Goal: Transaction & Acquisition: Purchase product/service

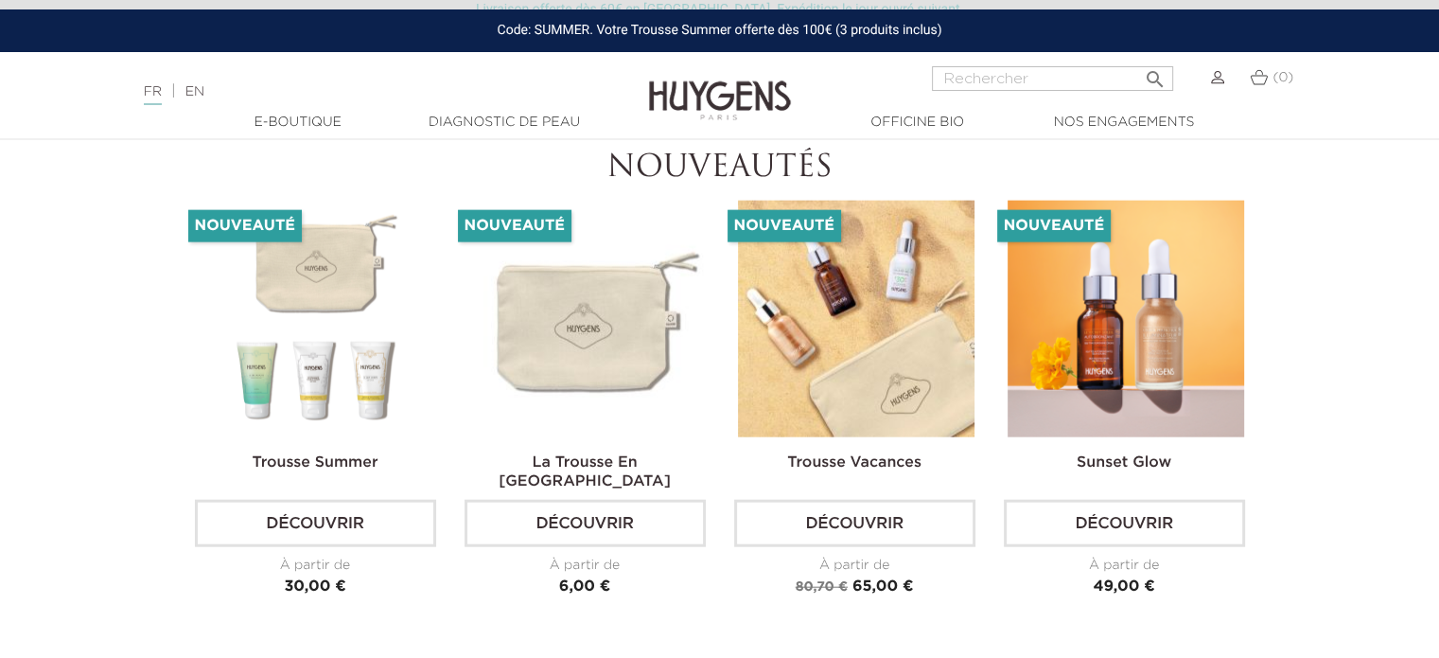
scroll to position [4352, 0]
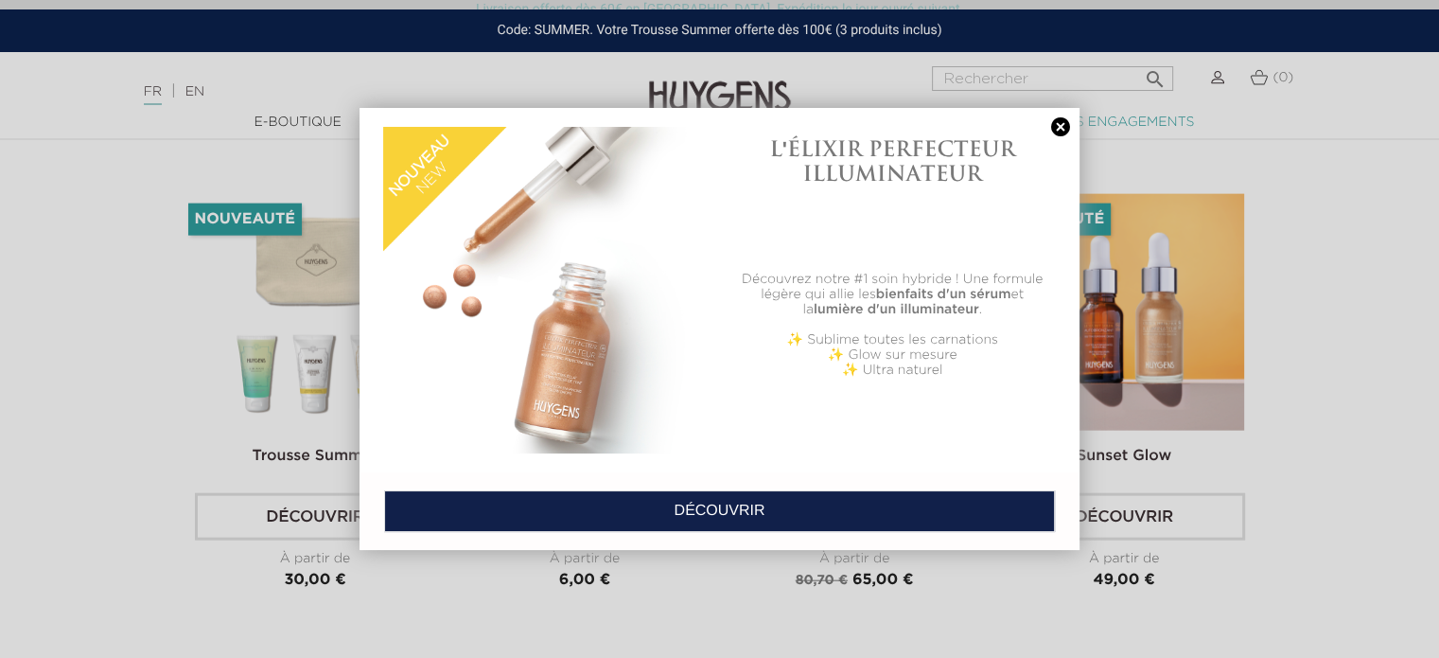
click at [1057, 127] on link at bounding box center [1060, 127] width 26 height 20
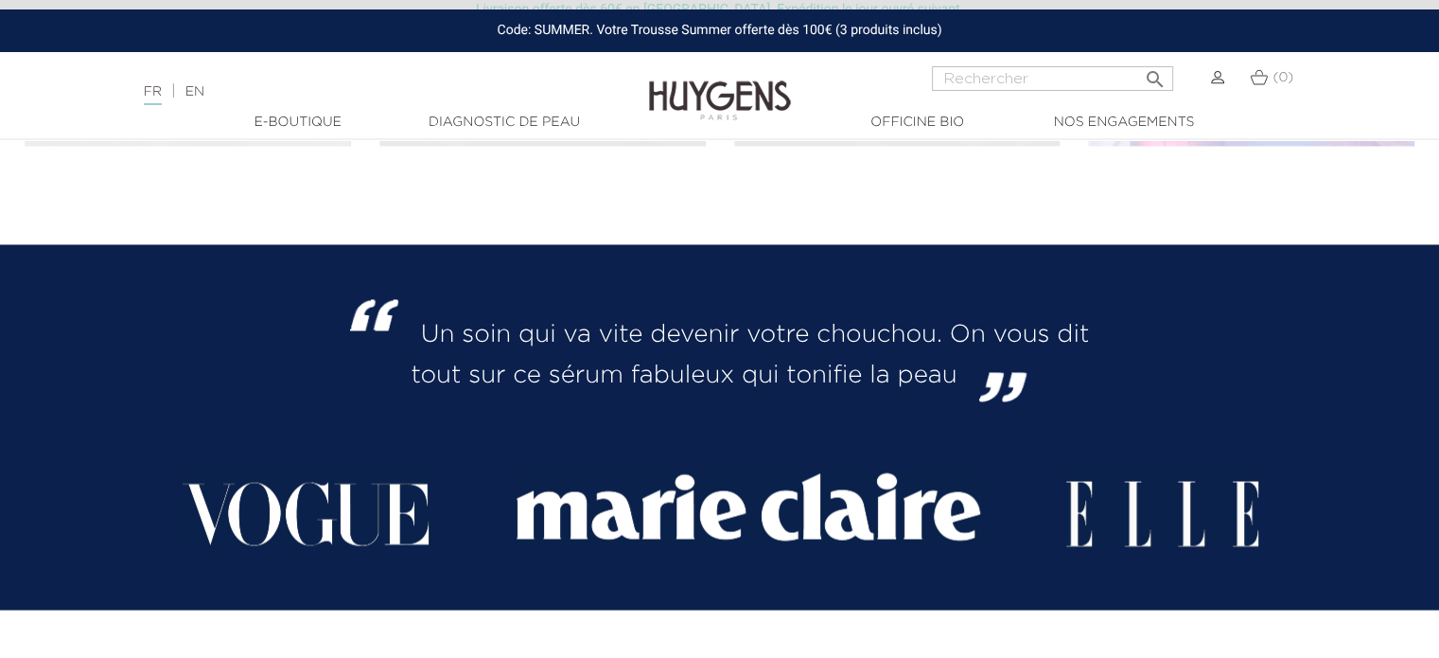
scroll to position [2838, 0]
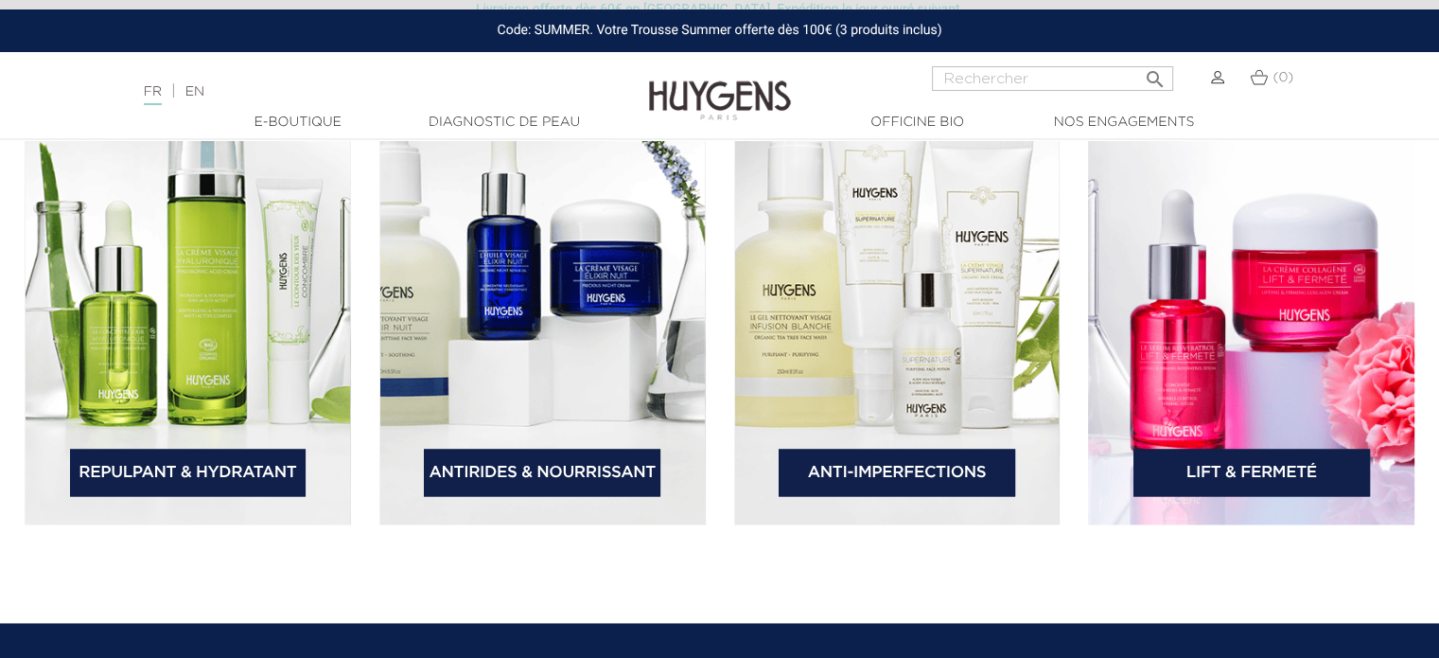
click at [259, 458] on link "Repulpant & Hydratant" at bounding box center [188, 471] width 237 height 47
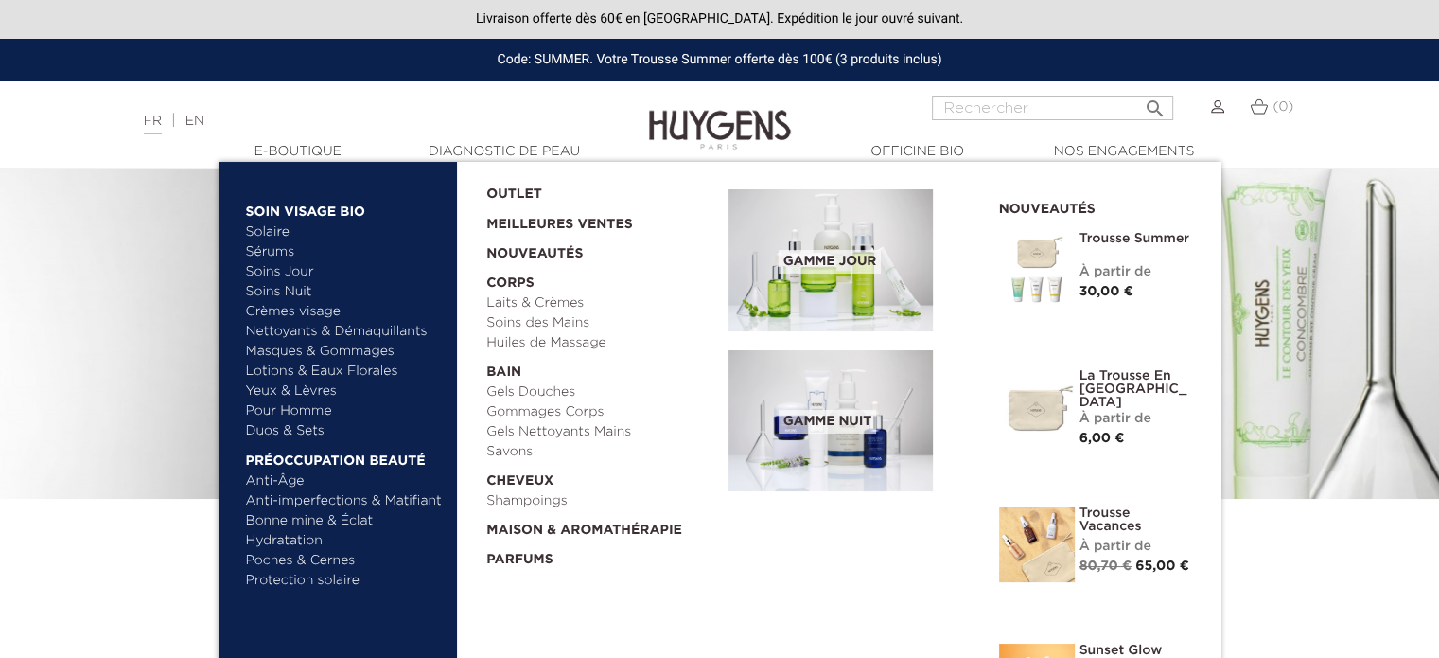
click at [295, 393] on link "Yeux & Lèvres" at bounding box center [345, 391] width 198 height 20
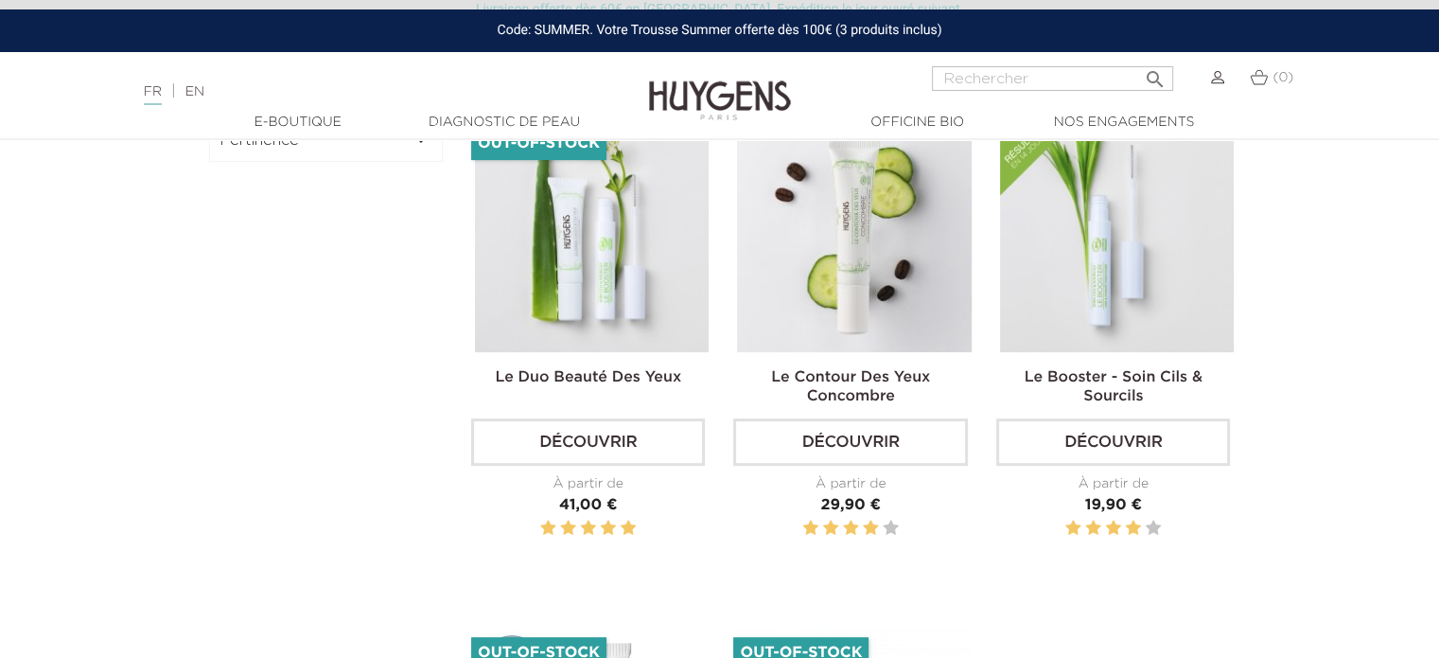
scroll to position [284, 0]
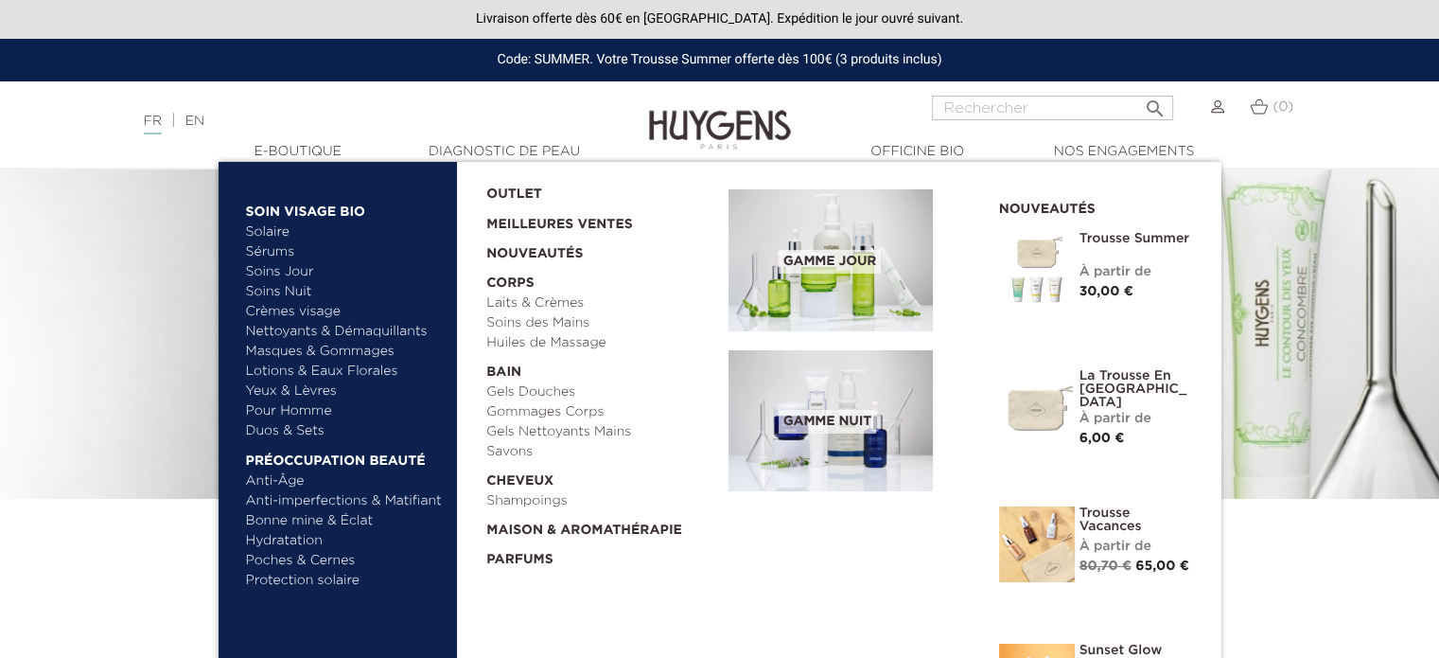
click at [298, 540] on link "Hydratation" at bounding box center [345, 541] width 198 height 20
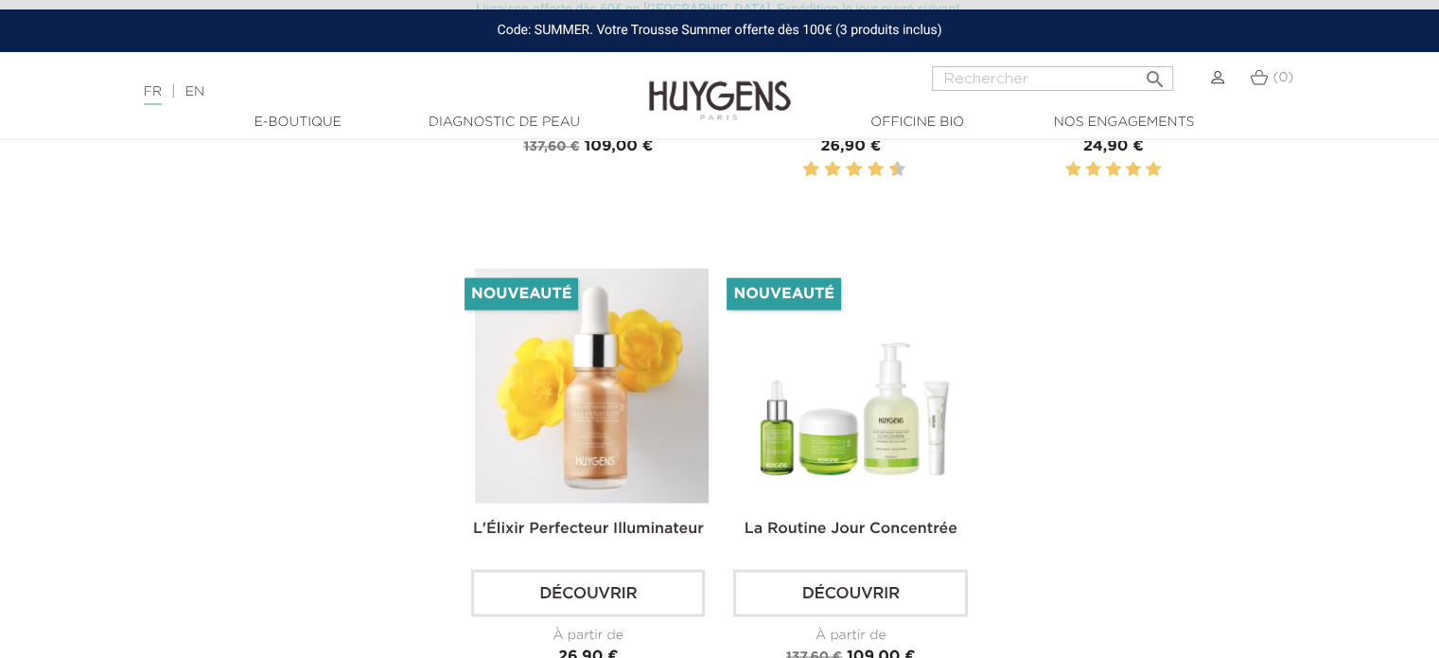
scroll to position [3501, 0]
